Goal: Task Accomplishment & Management: Use online tool/utility

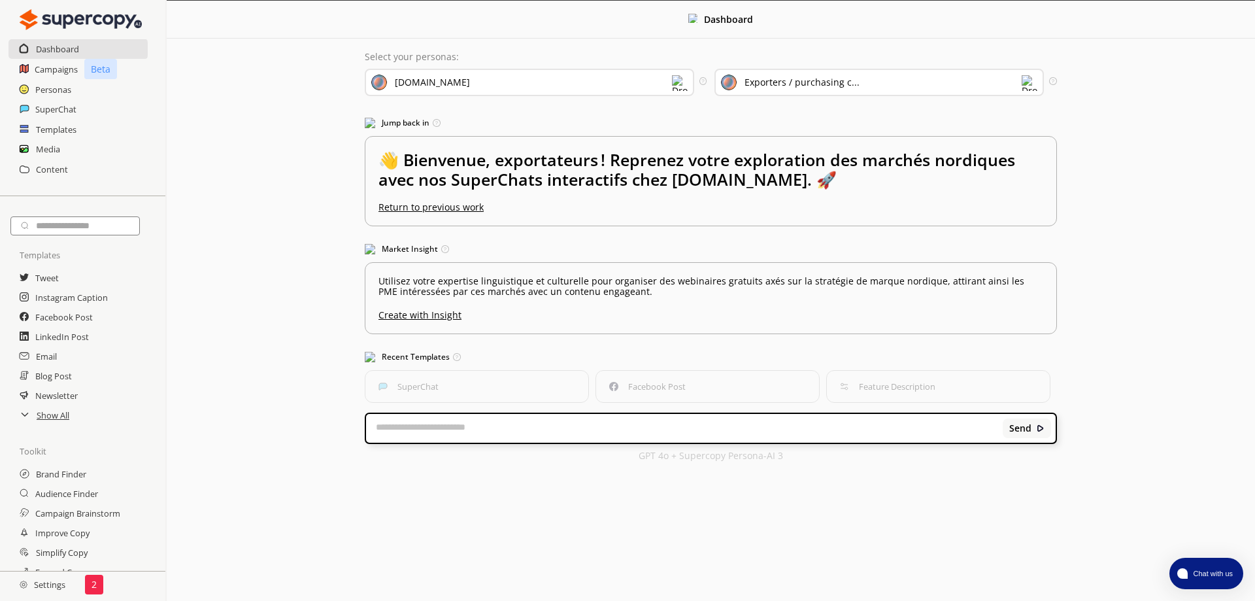
click at [90, 216] on input "text" at bounding box center [74, 225] width 129 height 19
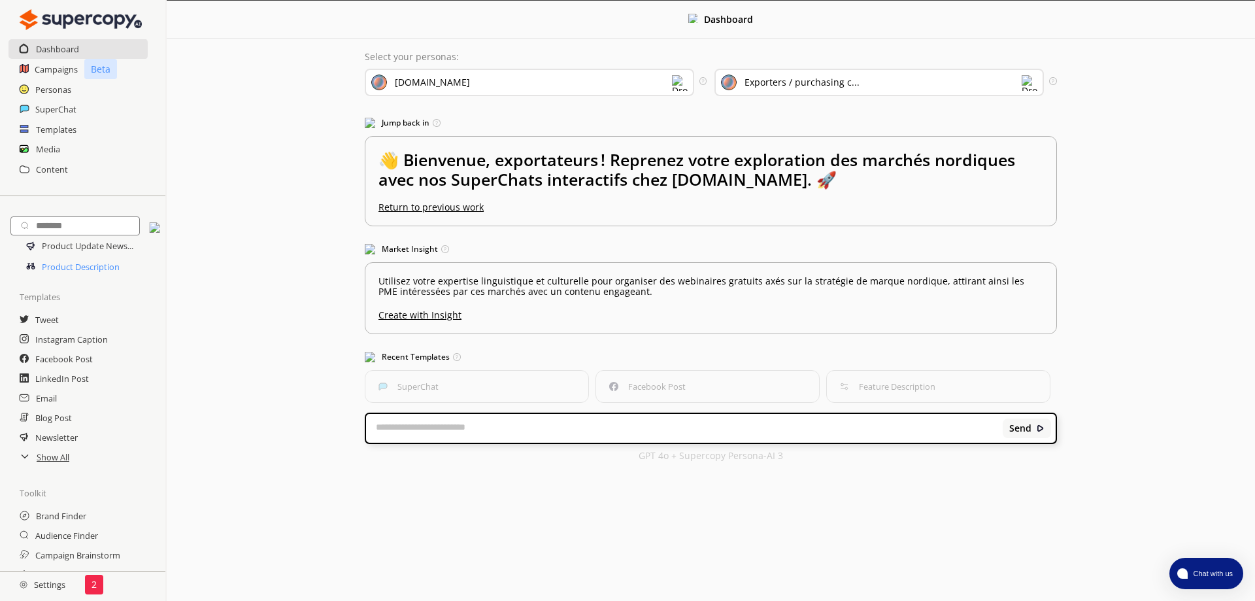
type input "*******"
click at [81, 256] on link "Product Description" at bounding box center [77, 266] width 84 height 21
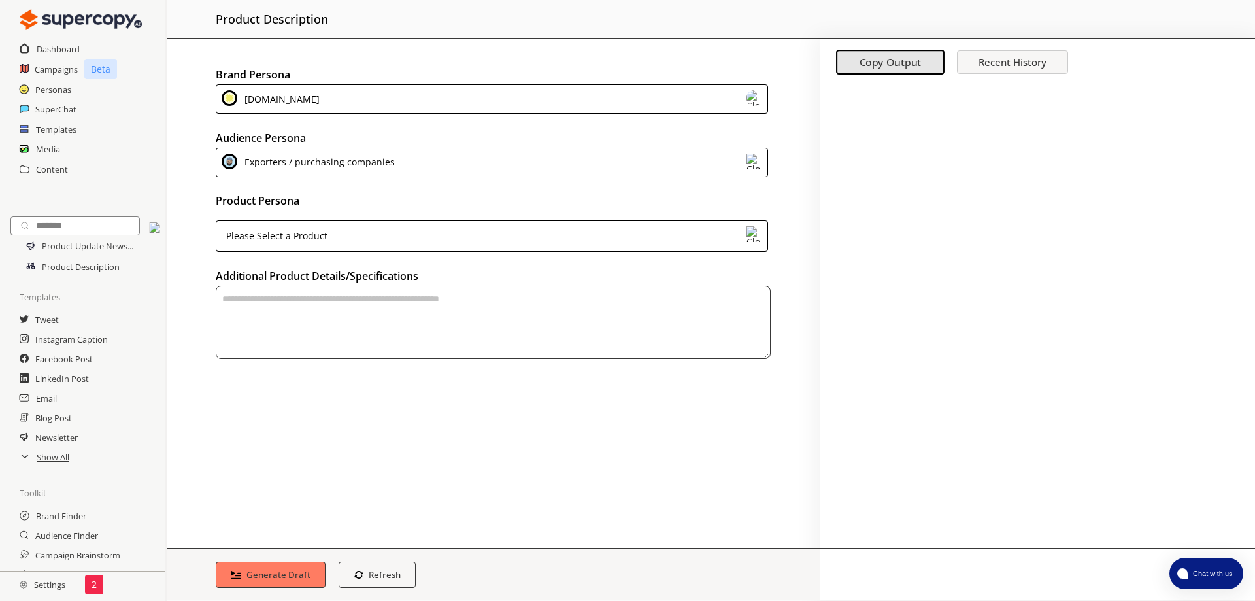
click at [329, 91] on div "[DOMAIN_NAME]" at bounding box center [492, 98] width 552 height 29
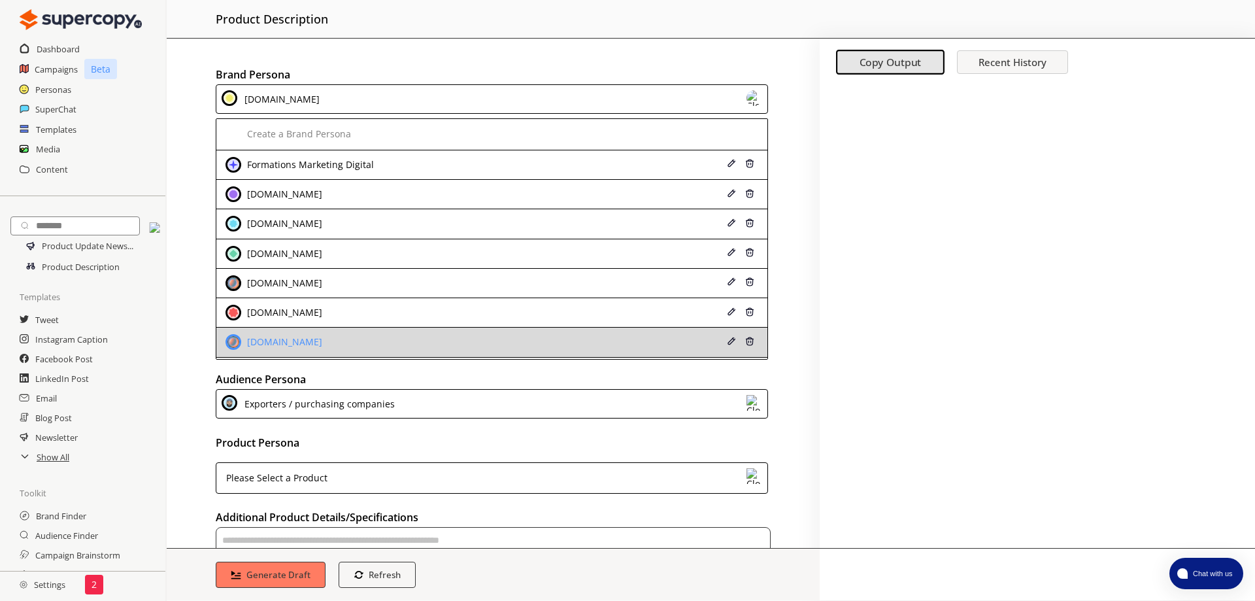
click at [351, 334] on div "[DOMAIN_NAME]" at bounding box center [442, 342] width 433 height 16
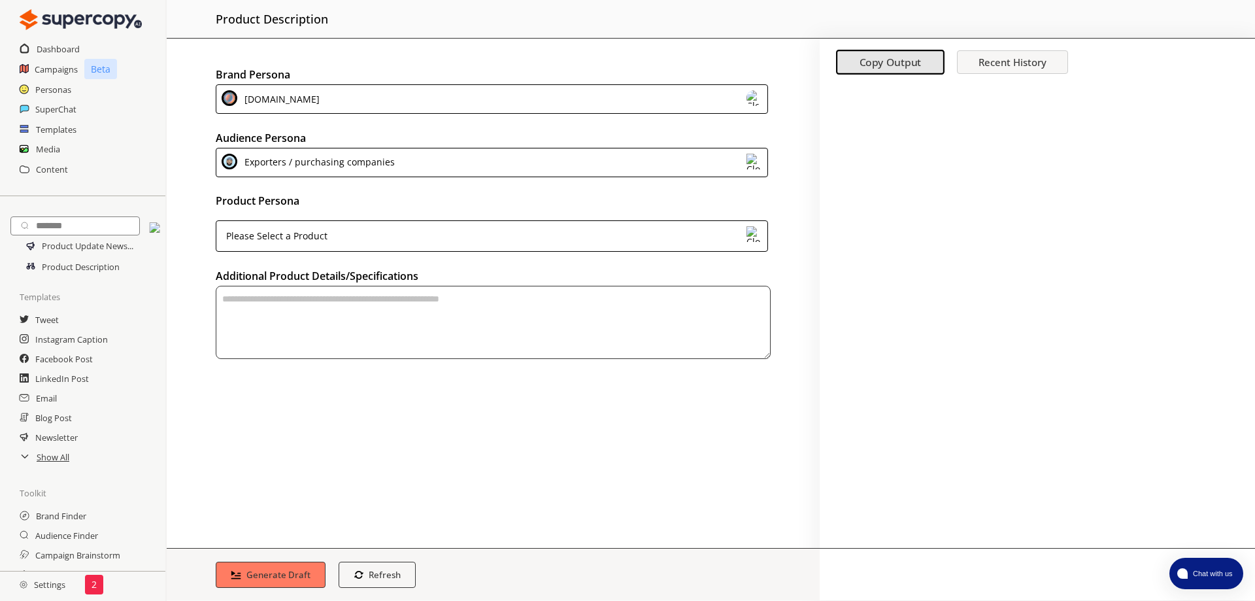
click at [390, 153] on div "Exporters / purchasing companies" at bounding box center [492, 162] width 552 height 29
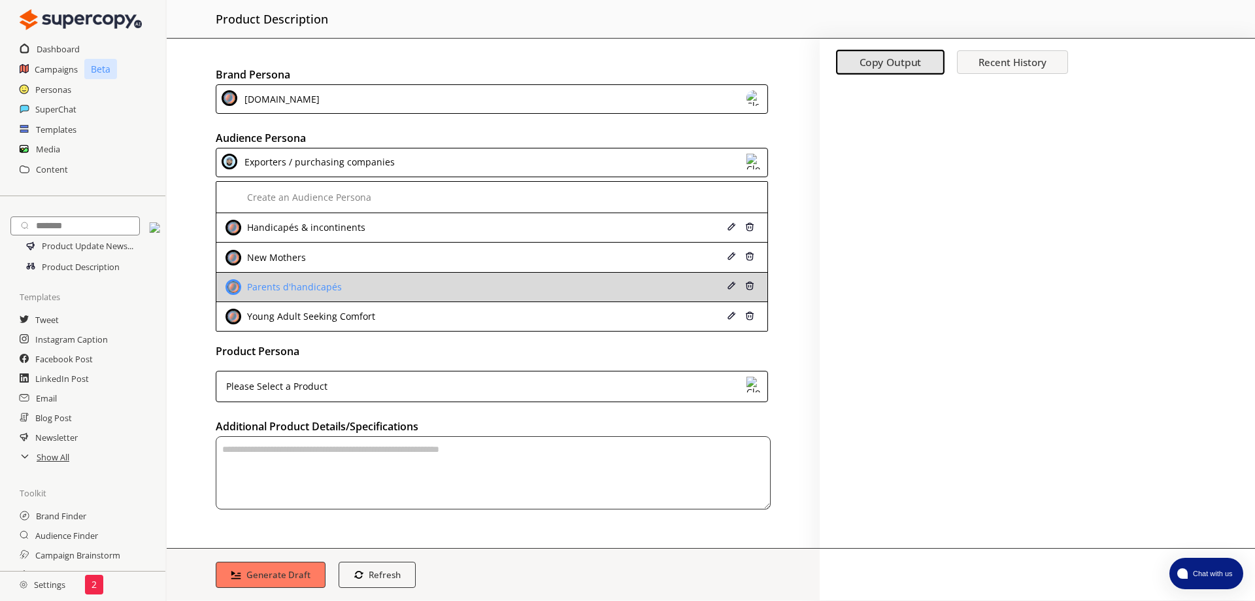
click at [375, 279] on div "Parents d'handicapés" at bounding box center [442, 287] width 433 height 16
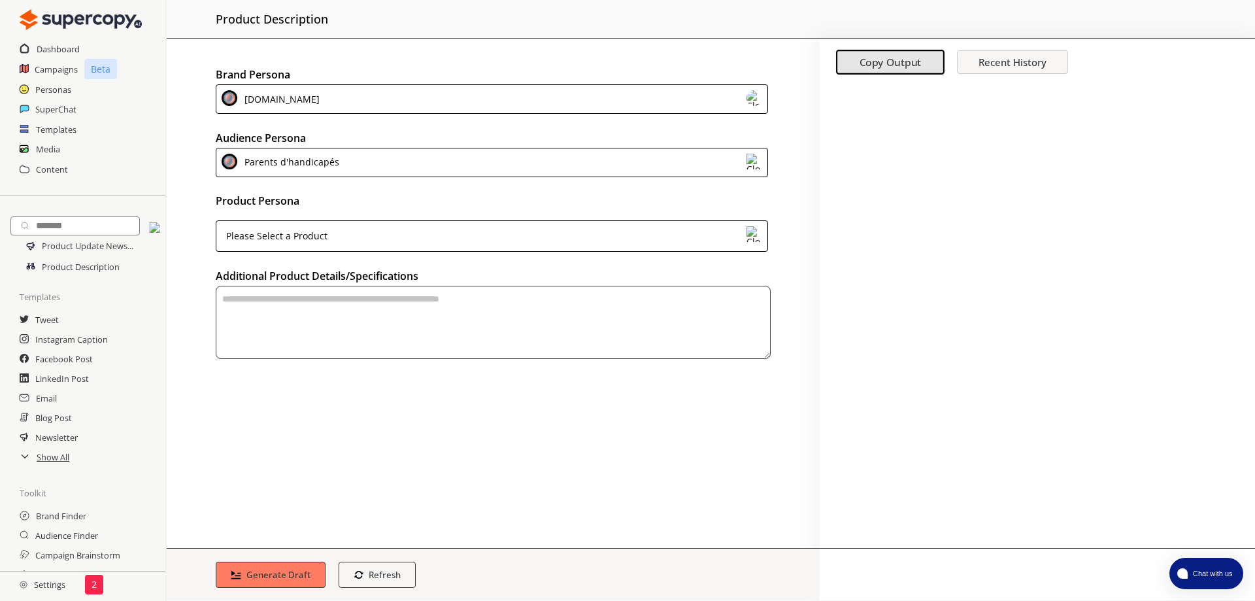
click at [367, 220] on div "Please Select a Product" at bounding box center [492, 235] width 552 height 31
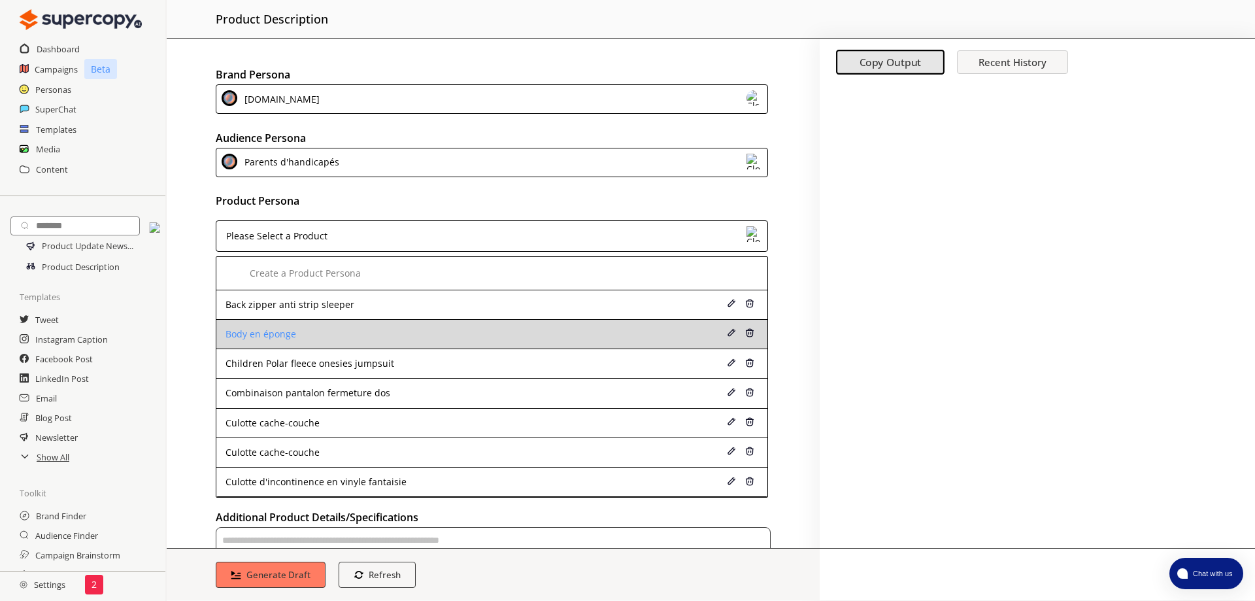
click at [360, 320] on li "Body en éponge" at bounding box center [491, 334] width 551 height 29
click at [355, 329] on div "Body en éponge" at bounding box center [442, 334] width 433 height 10
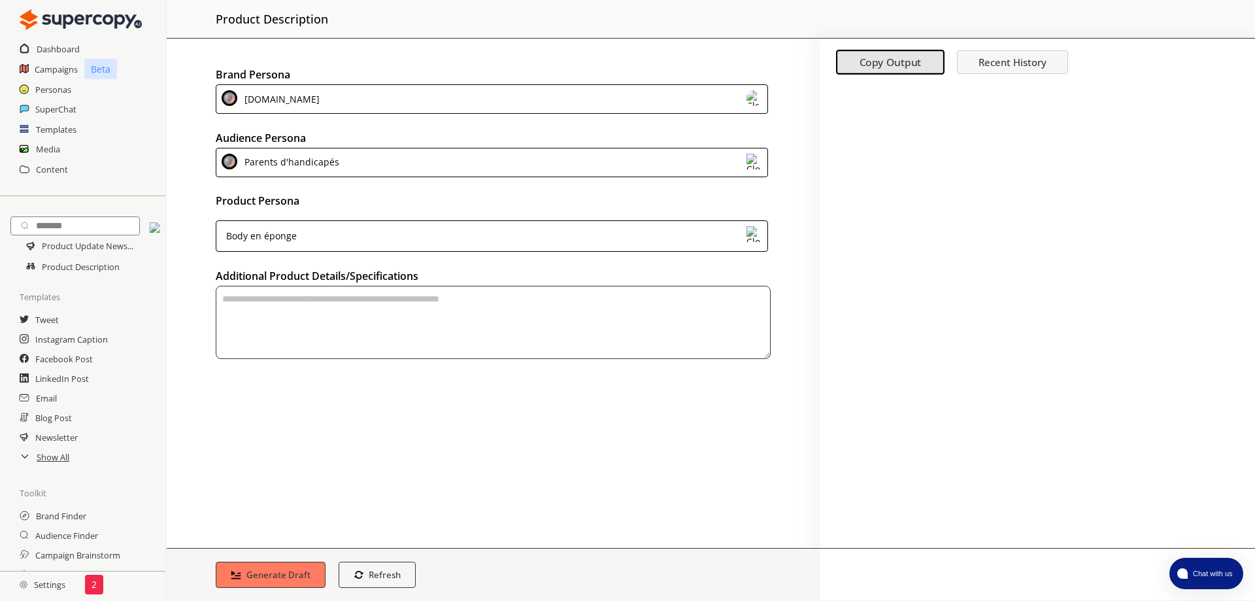
click at [355, 311] on textarea "textarea-textarea" at bounding box center [493, 322] width 555 height 73
type textarea "**********"
click at [275, 572] on b "Generate Draft" at bounding box center [278, 574] width 67 height 12
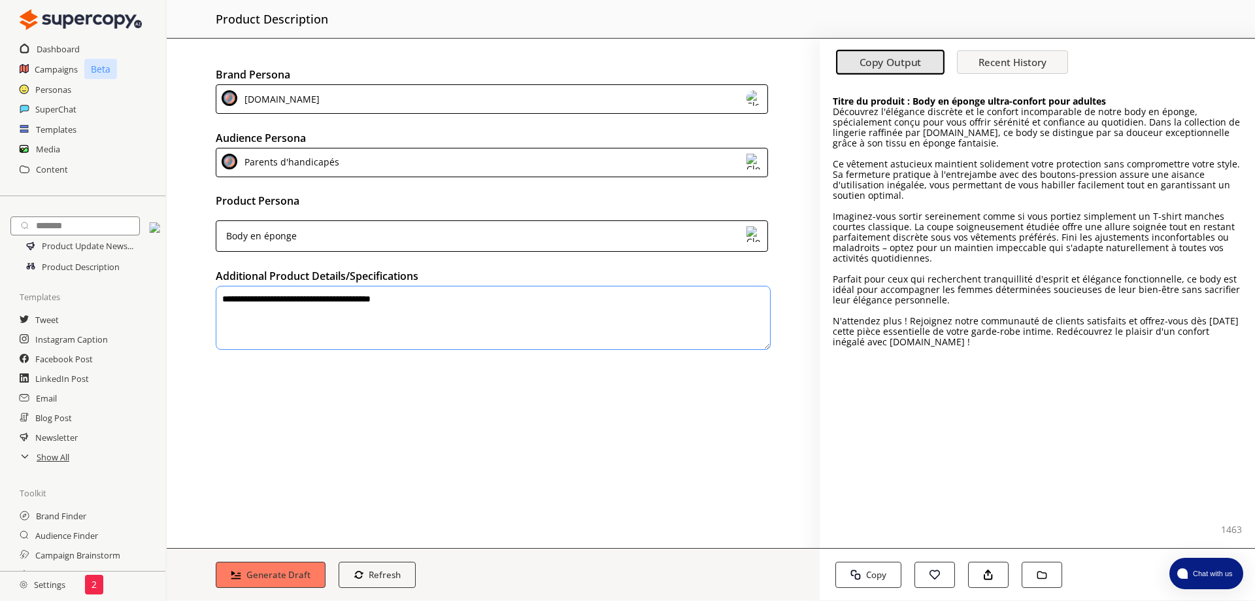
drag, startPoint x: 834, startPoint y: 102, endPoint x: 1237, endPoint y: 262, distance: 434.0
click at [1237, 262] on div "Titre du produit : Body en éponge ultra-confort pour adultes Découvrez l'élégan…" at bounding box center [1037, 221] width 409 height 251
copy div "Loremipsu d'sitametc adipisci el se doeiusm temporincidi ut labor etdo ma aliqu…"
click at [1237, 316] on p "N'attendez plus ! Rejoignez notre communauté de clients satisfaits et offrez-vo…" at bounding box center [1037, 331] width 409 height 31
